Goal: Book appointment/travel/reservation

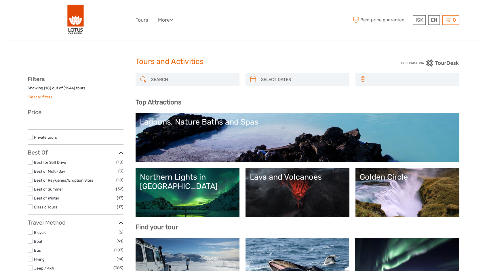
select select
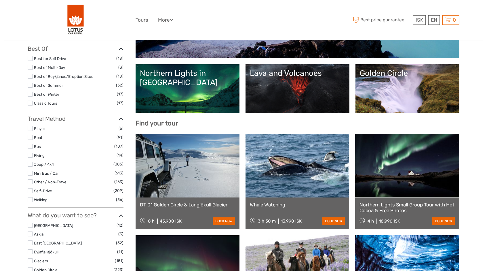
select select
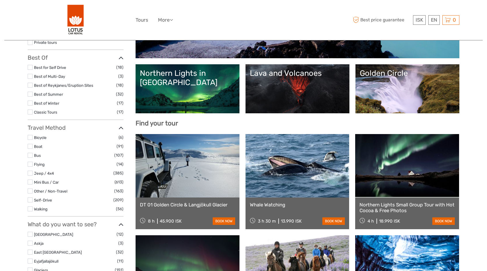
scroll to position [144, 0]
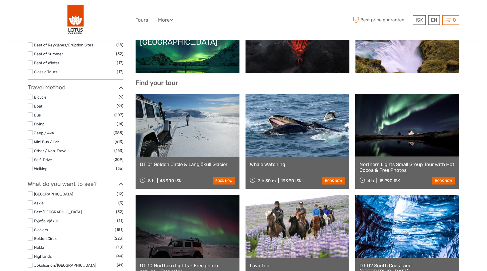
click at [287, 173] on div "Whale Watching 3 h 30 m 13.990 ISK book now" at bounding box center [298, 173] width 104 height 32
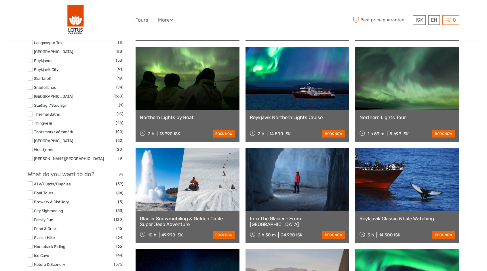
scroll to position [432, 0]
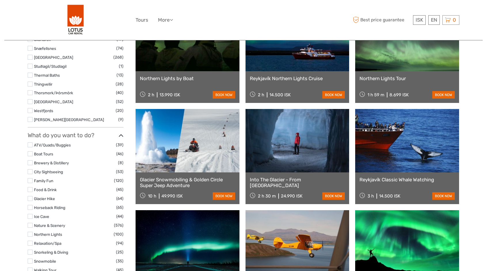
click at [412, 169] on link at bounding box center [407, 140] width 104 height 63
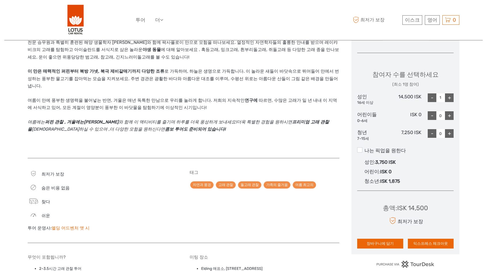
scroll to position [230, 0]
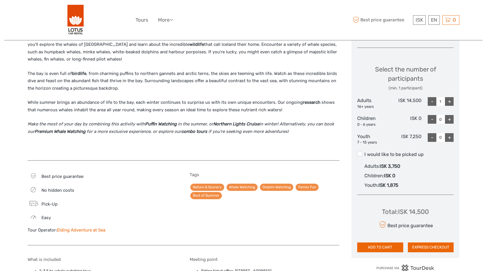
click at [450, 100] on div "+" at bounding box center [449, 101] width 9 height 9
type input "2"
click at [449, 118] on div "+" at bounding box center [449, 119] width 9 height 9
type input "1"
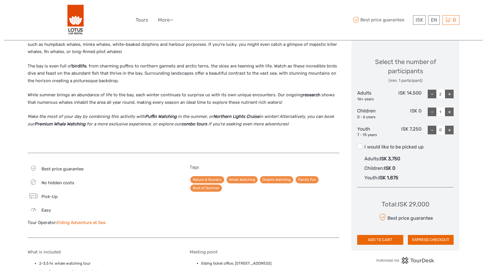
scroll to position [259, 0]
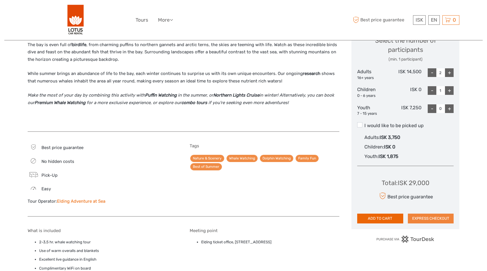
click at [435, 217] on button "EXPRESS CHECKOUT" at bounding box center [431, 218] width 46 height 10
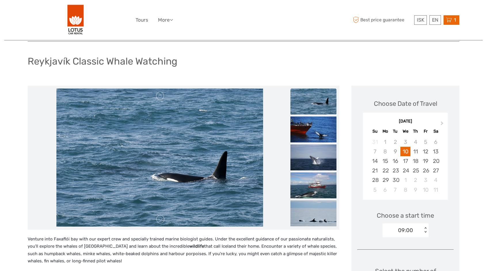
click at [452, 18] on icon at bounding box center [449, 19] width 6 height 7
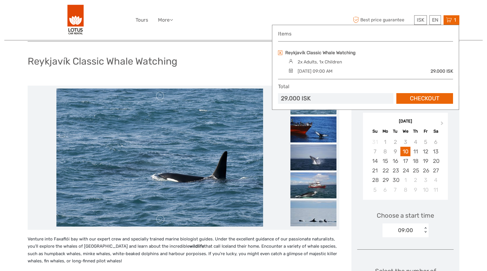
click at [281, 51] on link at bounding box center [280, 52] width 4 height 5
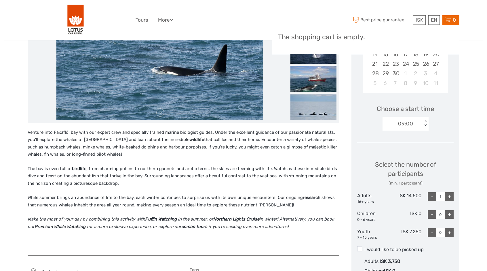
scroll to position [144, 0]
